Goal: Task Accomplishment & Management: Manage account settings

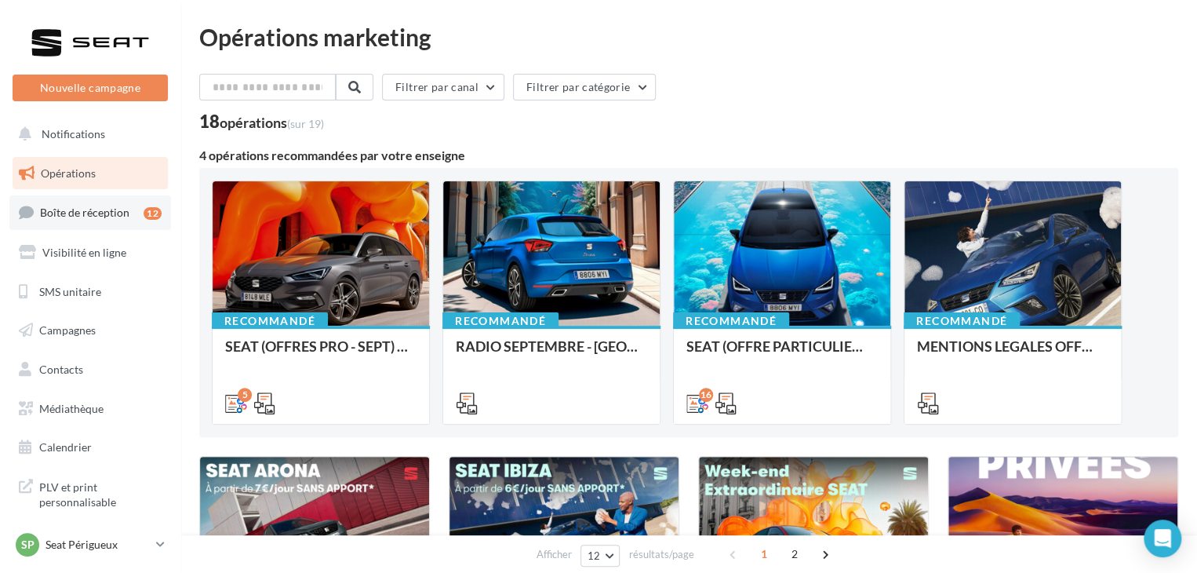
click at [130, 223] on link "Boîte de réception 12" at bounding box center [90, 212] width 162 height 34
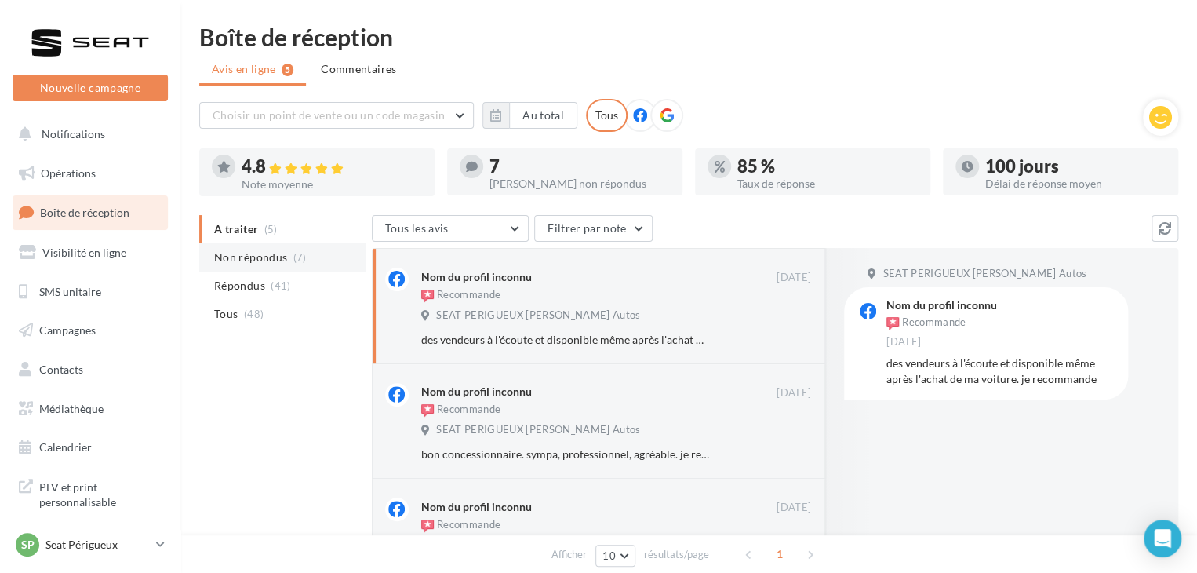
click at [299, 267] on li "Non répondus (7)" at bounding box center [282, 257] width 166 height 28
click at [155, 545] on link "SP Seat Périgueux SEAT-PERIGUEUX" at bounding box center [90, 545] width 155 height 30
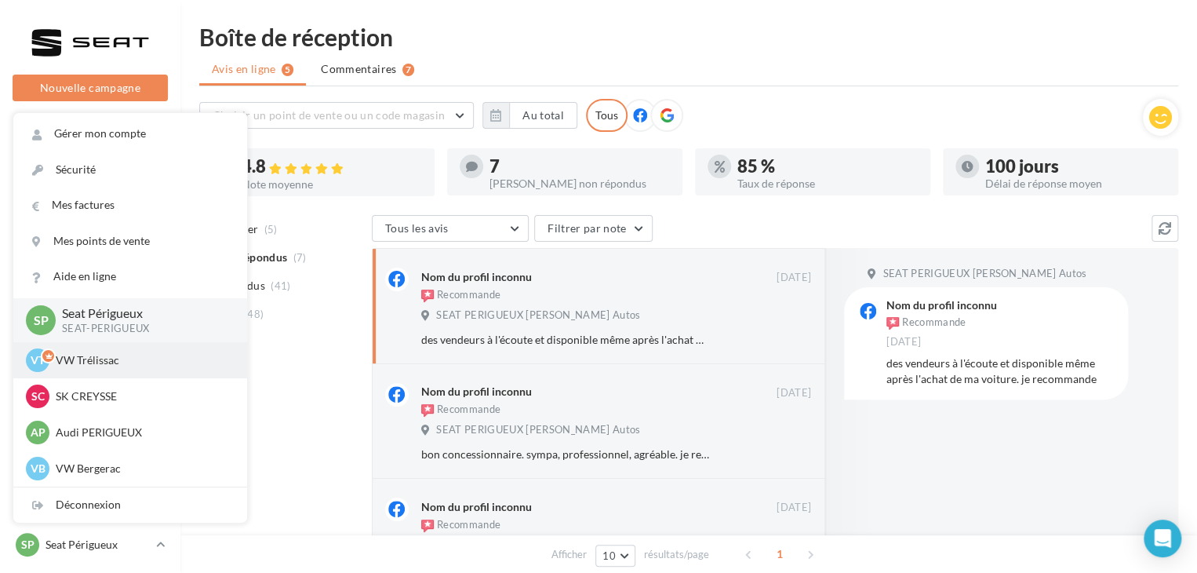
click at [158, 368] on div "VT VW Trélissac vw-lasa-24750" at bounding box center [130, 360] width 209 height 24
